Goal: Information Seeking & Learning: Learn about a topic

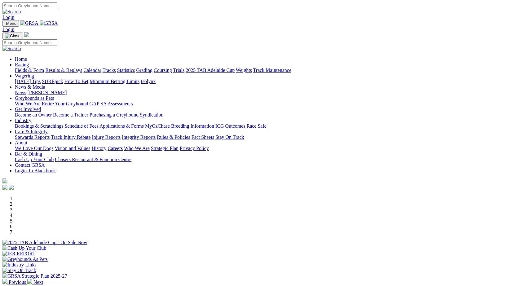
scroll to position [185, 0]
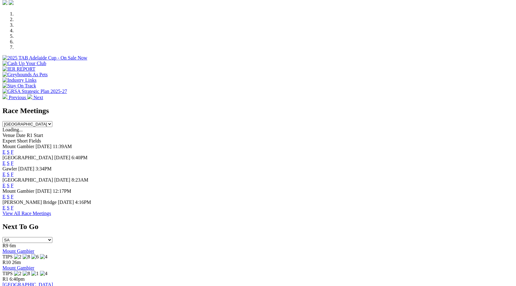
click at [14, 183] on link "F" at bounding box center [12, 185] width 3 height 5
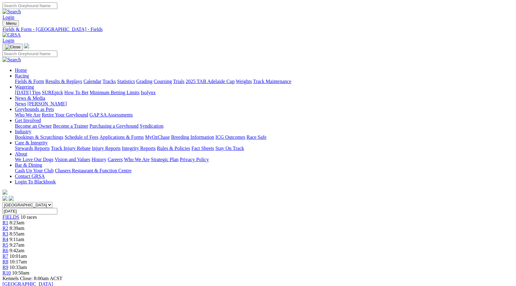
click at [57, 208] on input "[DATE]" at bounding box center [29, 211] width 55 height 7
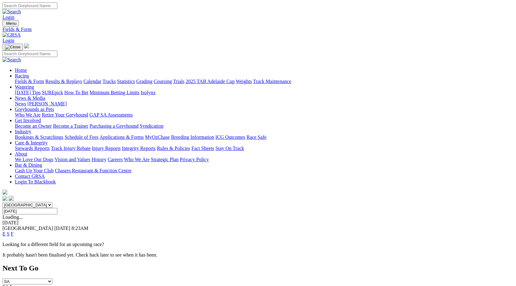
click at [14, 231] on link "F" at bounding box center [12, 233] width 3 height 5
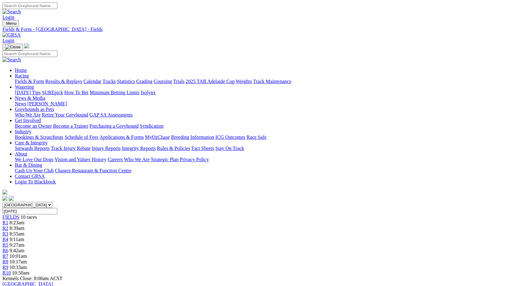
click at [57, 208] on input "[DATE]" at bounding box center [29, 211] width 55 height 7
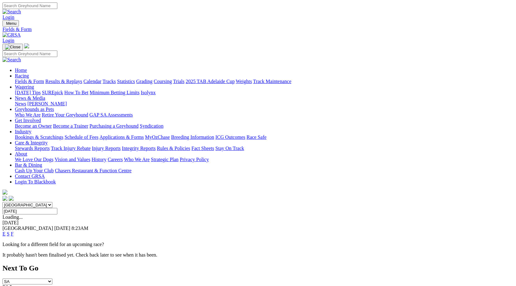
click at [31, 79] on link "Fields & Form" at bounding box center [29, 81] width 29 height 5
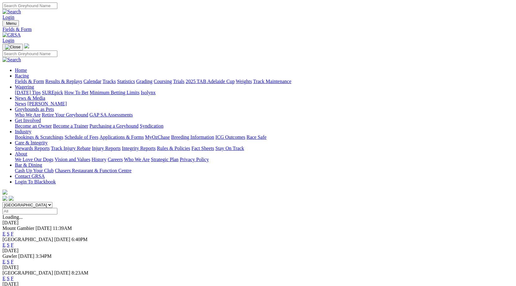
click at [14, 259] on link "F" at bounding box center [12, 261] width 3 height 5
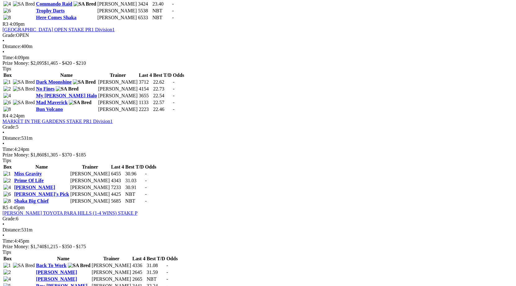
scroll to position [478, 0]
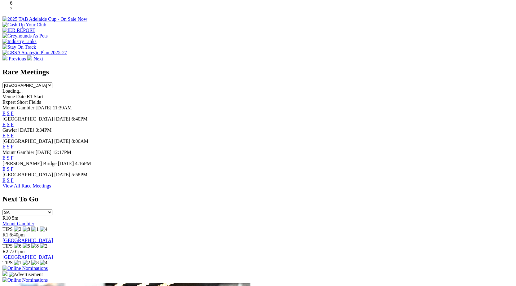
scroll to position [225, 0]
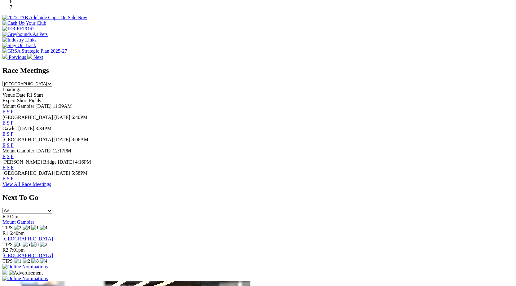
click at [14, 181] on link "F" at bounding box center [12, 178] width 3 height 5
